Goal: Transaction & Acquisition: Purchase product/service

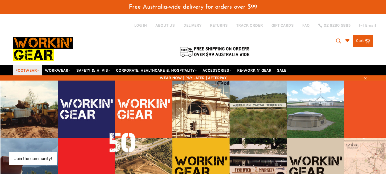
click at [26, 68] on link "FOOTWEAR" at bounding box center [27, 70] width 29 height 10
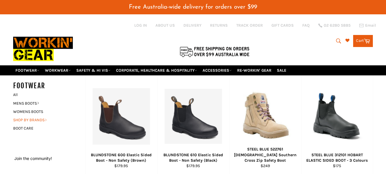
click at [37, 119] on link "SHOP BY BRANDS" at bounding box center [44, 119] width 69 height 8
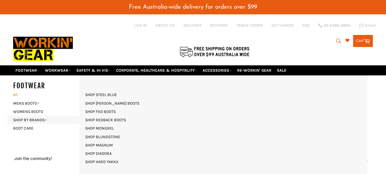
click at [14, 94] on link "All" at bounding box center [47, 94] width 75 height 8
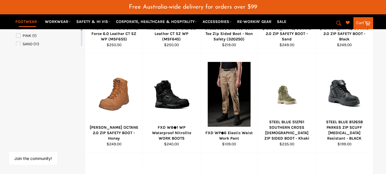
scroll to position [246, 0]
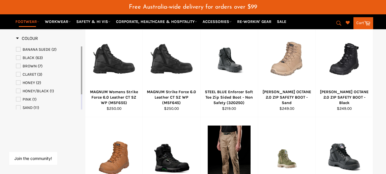
drag, startPoint x: 388, startPoint y: 26, endPoint x: 385, endPoint y: 86, distance: 60.1
click at [385, 86] on html "{"id":"", "email":"","default_address":null,"first_name":"","last_name":"","nam…" at bounding box center [193, 157] width 386 height 806
